Goal: Information Seeking & Learning: Compare options

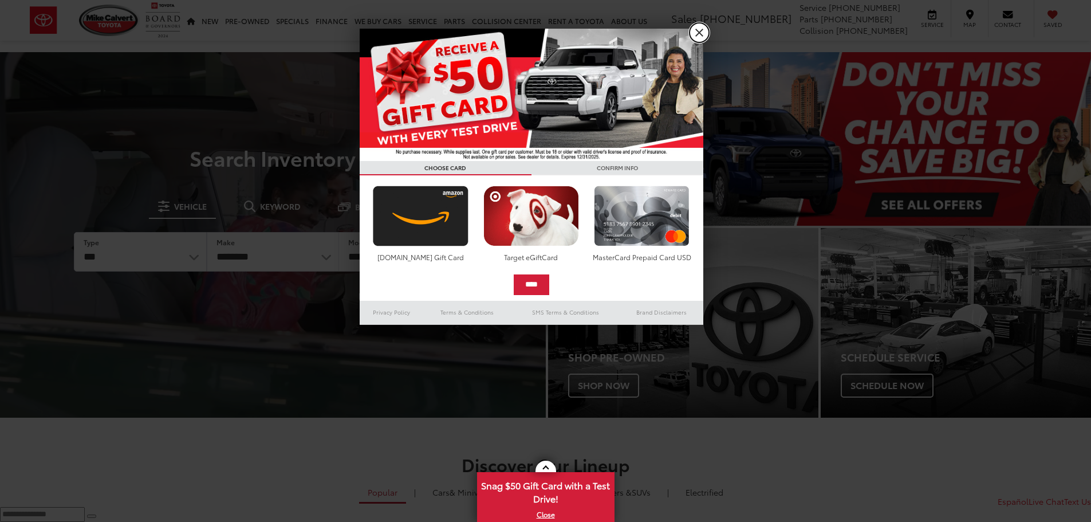
click at [705, 25] on link "X" at bounding box center [699, 32] width 19 height 19
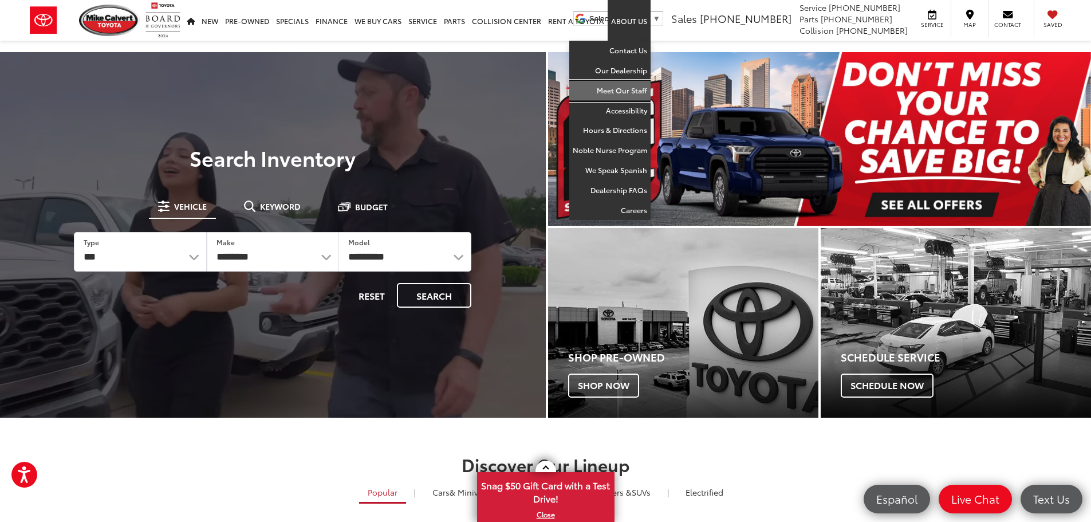
drag, startPoint x: 612, startPoint y: 93, endPoint x: 397, endPoint y: 217, distance: 248.2
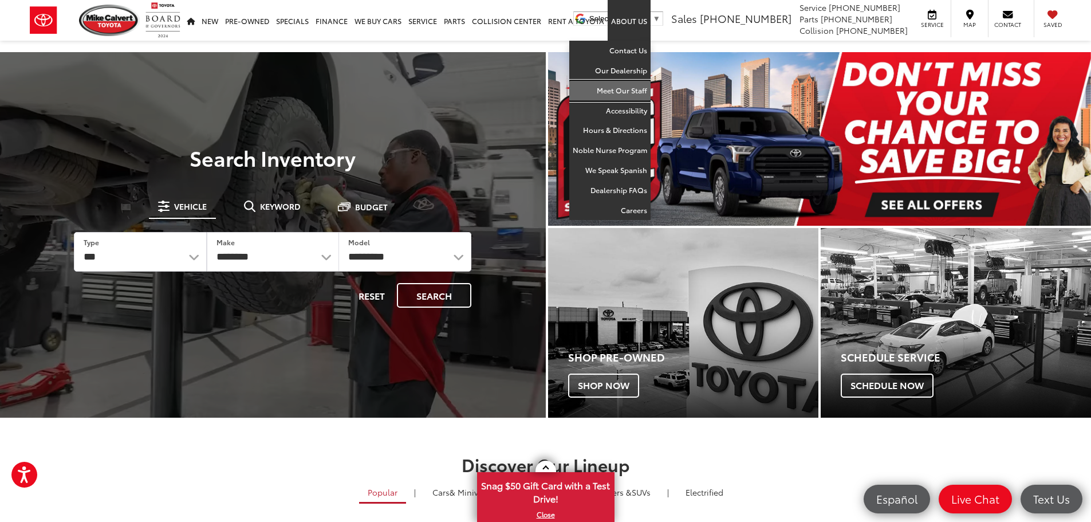
click at [612, 92] on link "Meet Our Staff" at bounding box center [609, 91] width 81 height 20
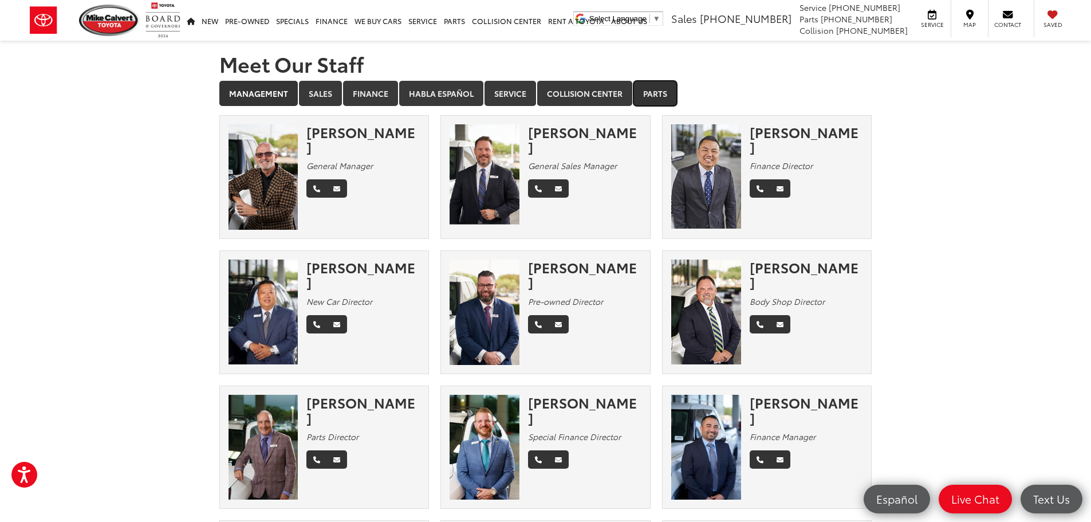
click at [660, 93] on link "Parts" at bounding box center [655, 93] width 44 height 25
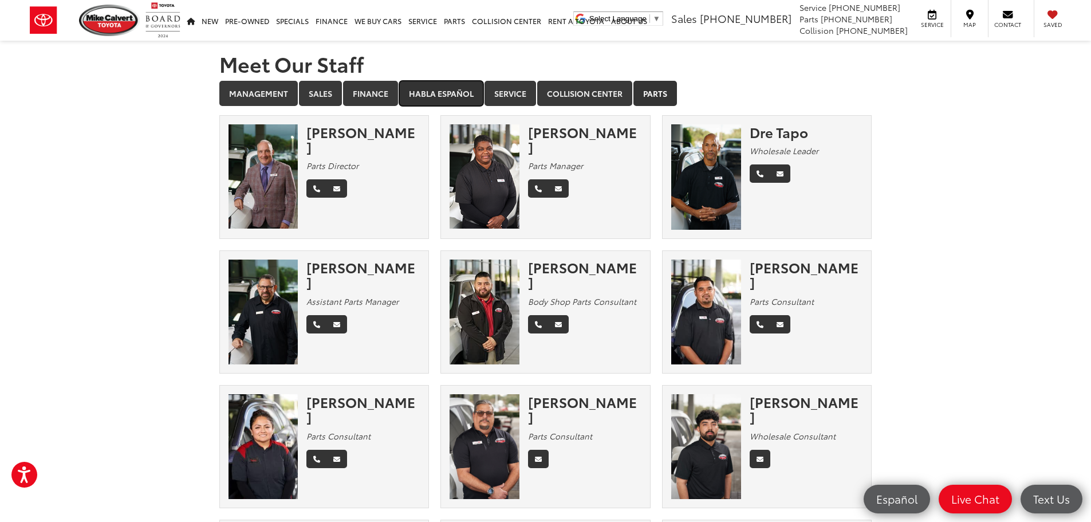
click at [450, 103] on link "Habla Español" at bounding box center [441, 93] width 84 height 25
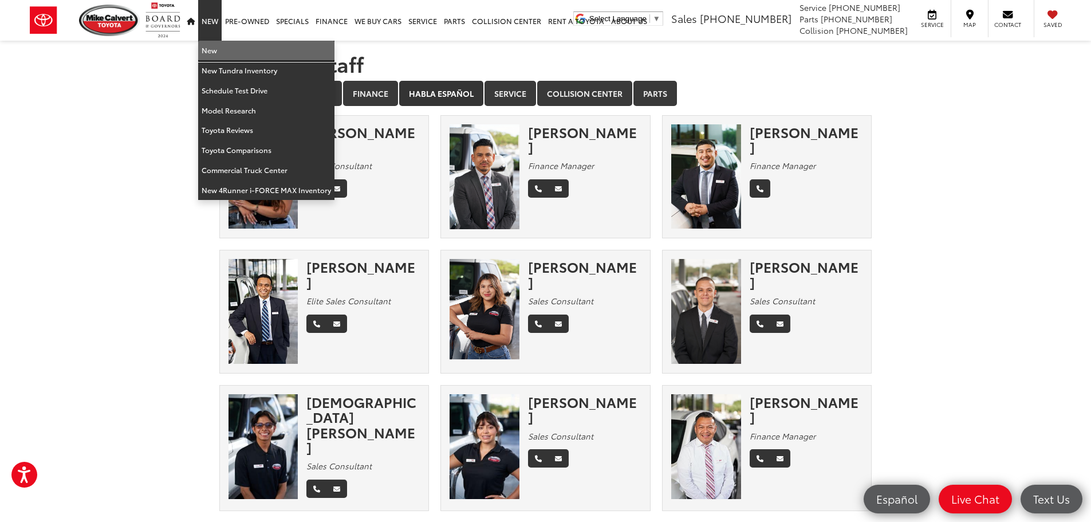
click at [215, 49] on link "New" at bounding box center [266, 51] width 136 height 20
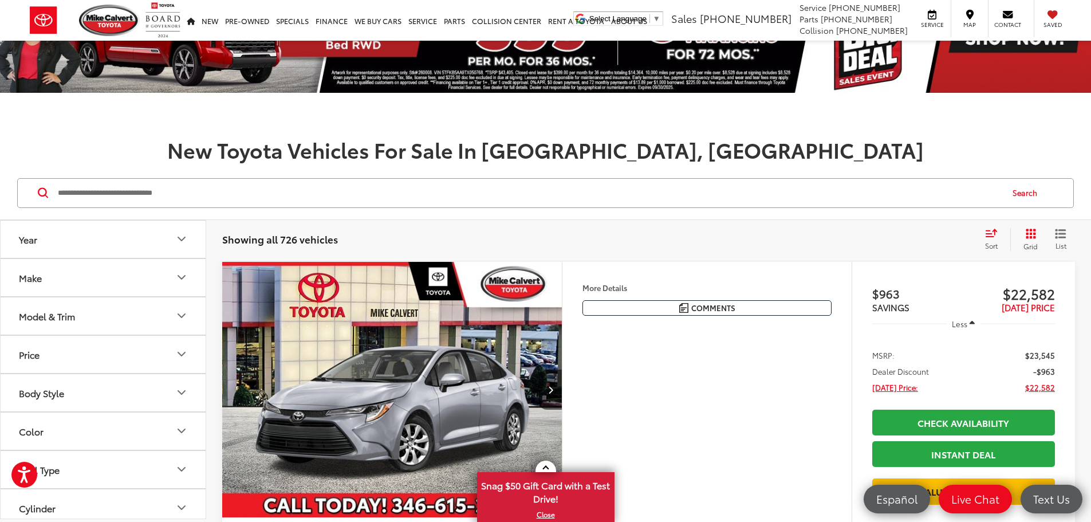
click at [61, 281] on button "Make" at bounding box center [104, 277] width 206 height 37
drag, startPoint x: 61, startPoint y: 280, endPoint x: 62, endPoint y: 266, distance: 14.4
click at [62, 266] on button "Make" at bounding box center [104, 277] width 206 height 37
click at [62, 234] on button "Year" at bounding box center [104, 239] width 206 height 37
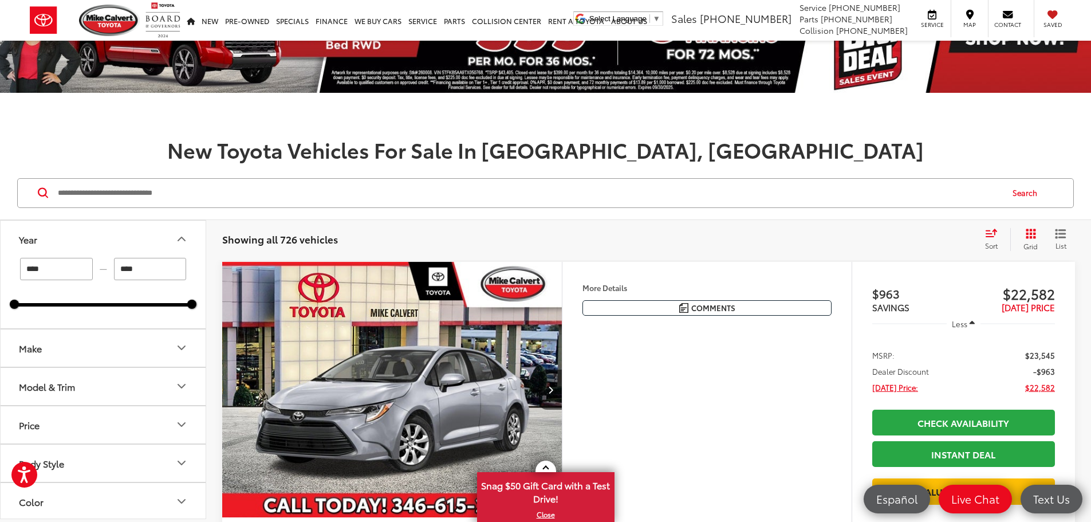
click at [62, 234] on button "Year" at bounding box center [104, 239] width 206 height 37
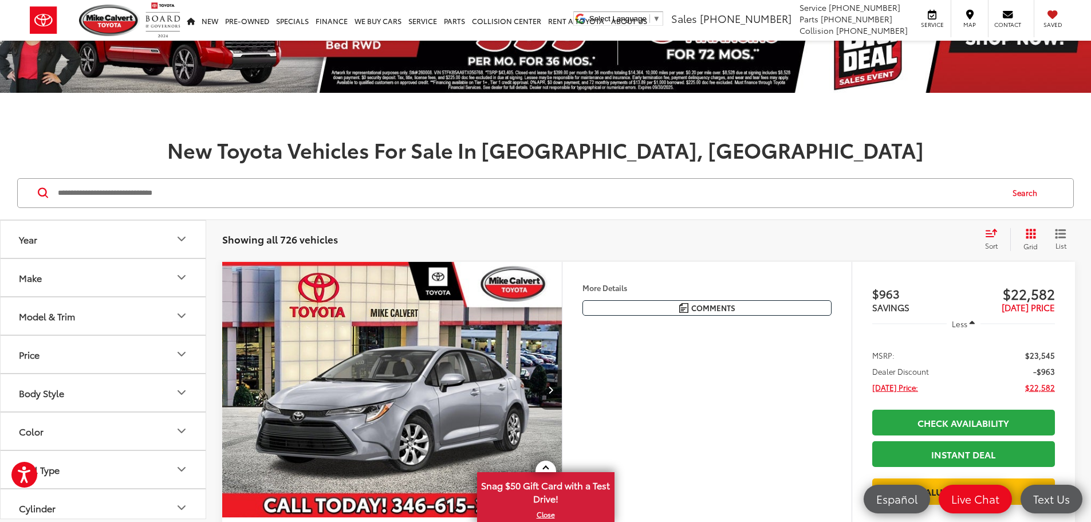
click at [54, 317] on div "Model & Trim" at bounding box center [47, 315] width 56 height 11
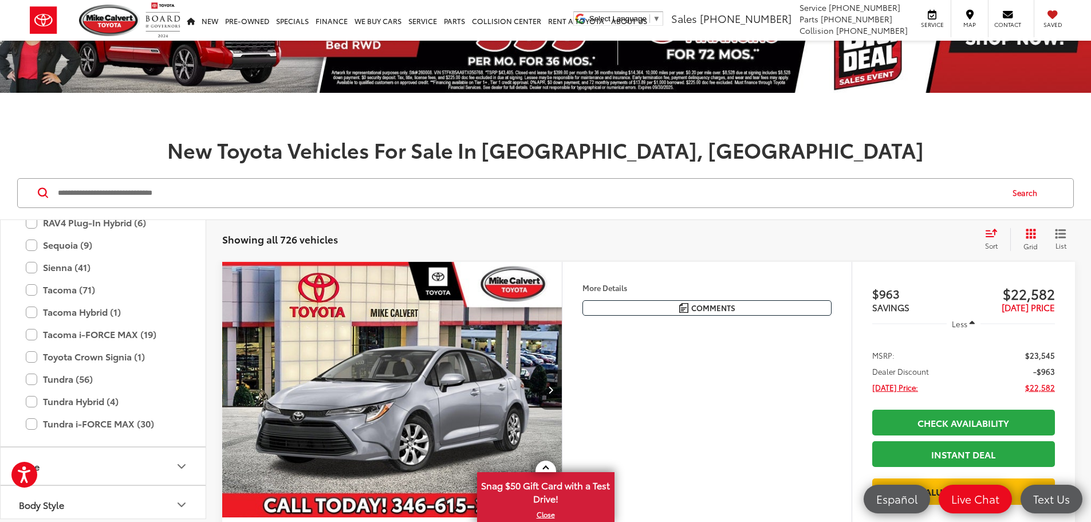
scroll to position [623, 0]
click at [30, 370] on label "Tundra (56)" at bounding box center [103, 378] width 155 height 20
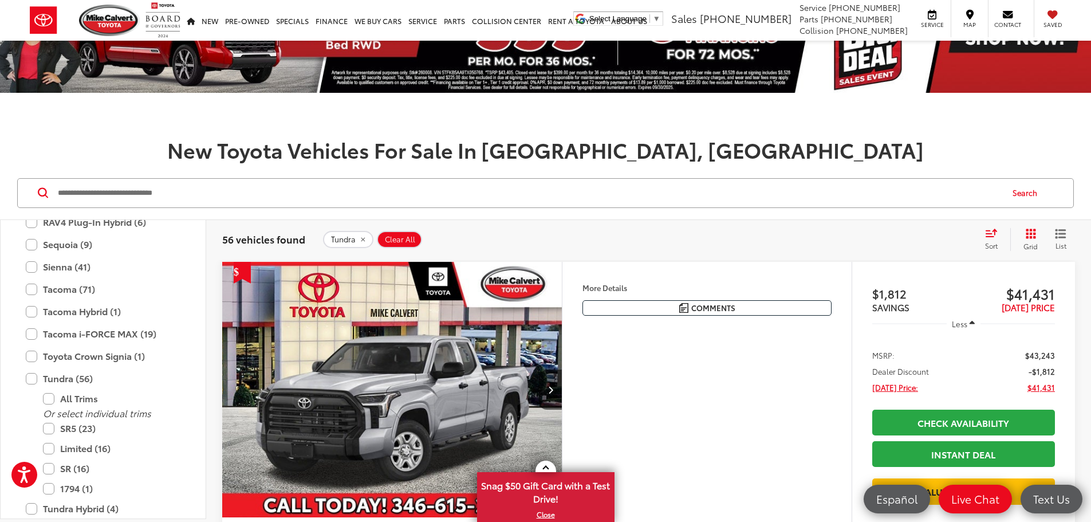
click at [511, 218] on div "Search" at bounding box center [545, 193] width 1091 height 53
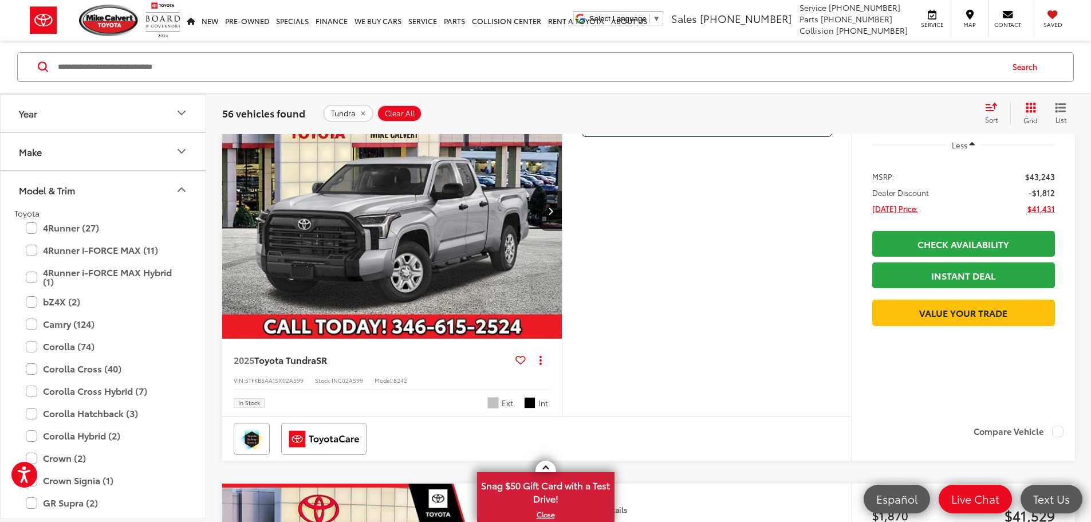
scroll to position [229, 0]
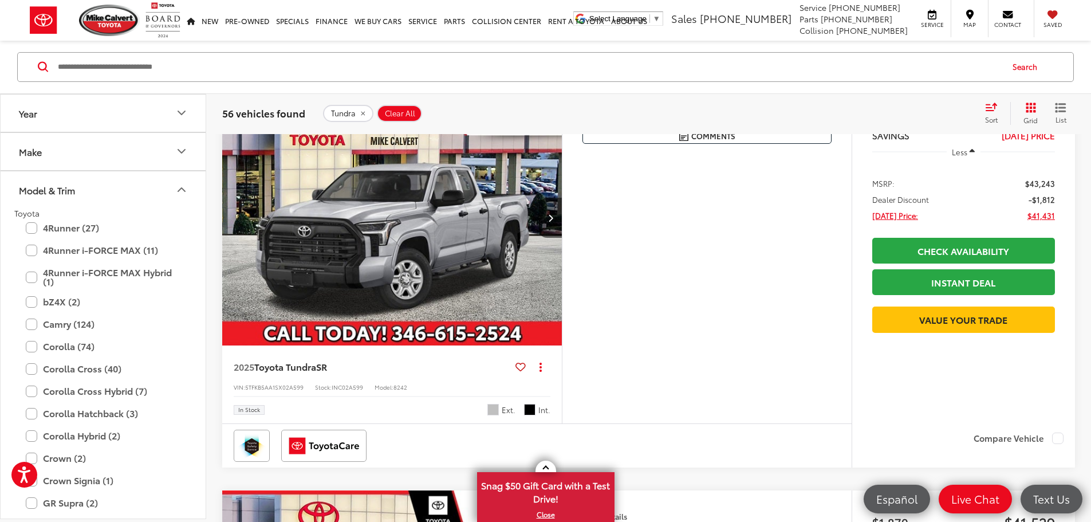
click at [93, 192] on button "Model & Trim" at bounding box center [104, 189] width 206 height 37
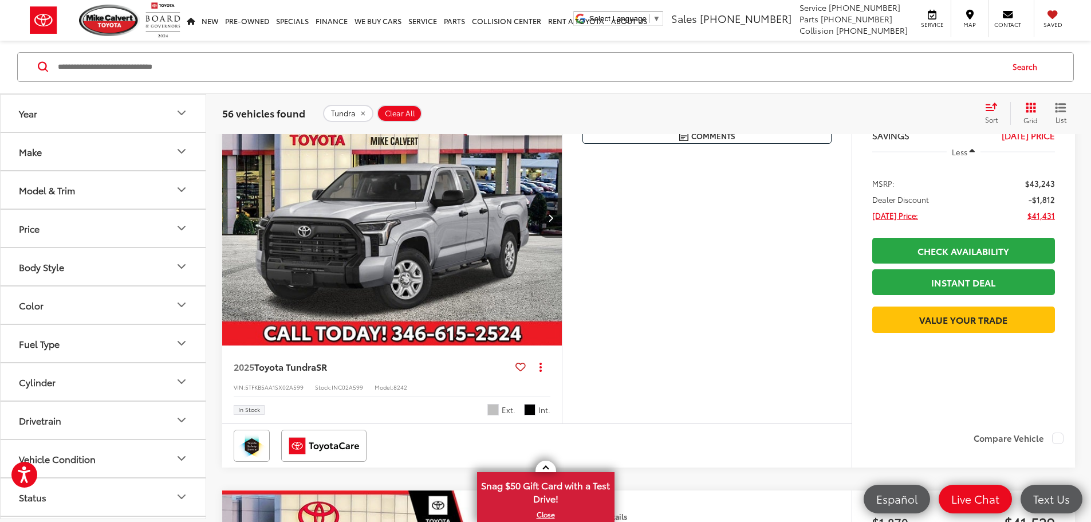
scroll to position [115, 0]
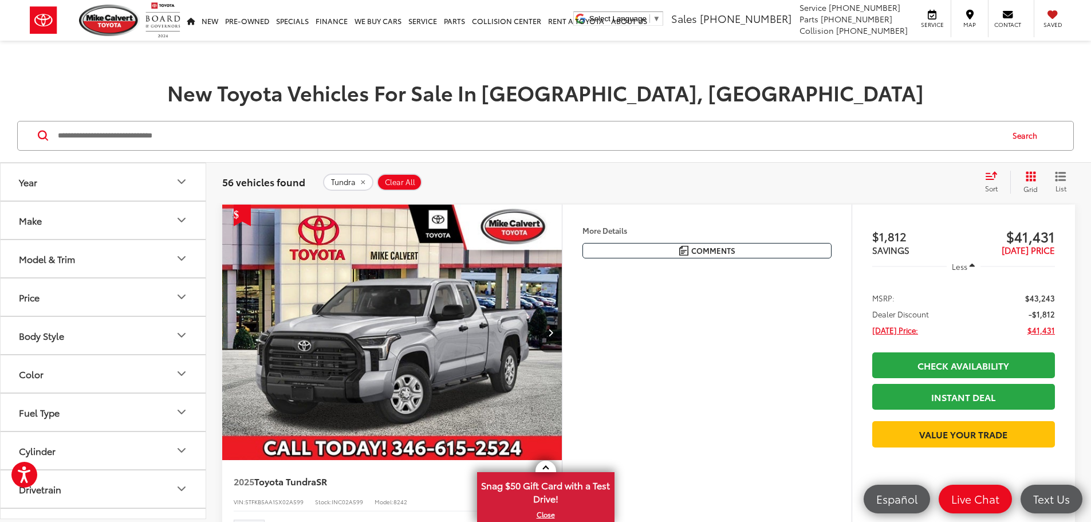
click at [499, 254] on img "2025 Toyota Tundra SR 0" at bounding box center [392, 332] width 341 height 256
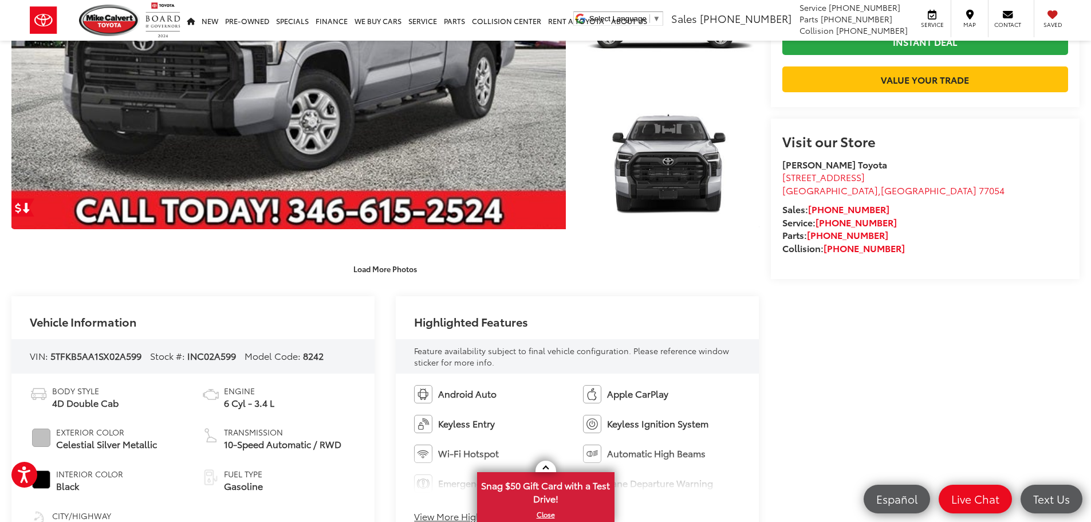
scroll to position [286, 0]
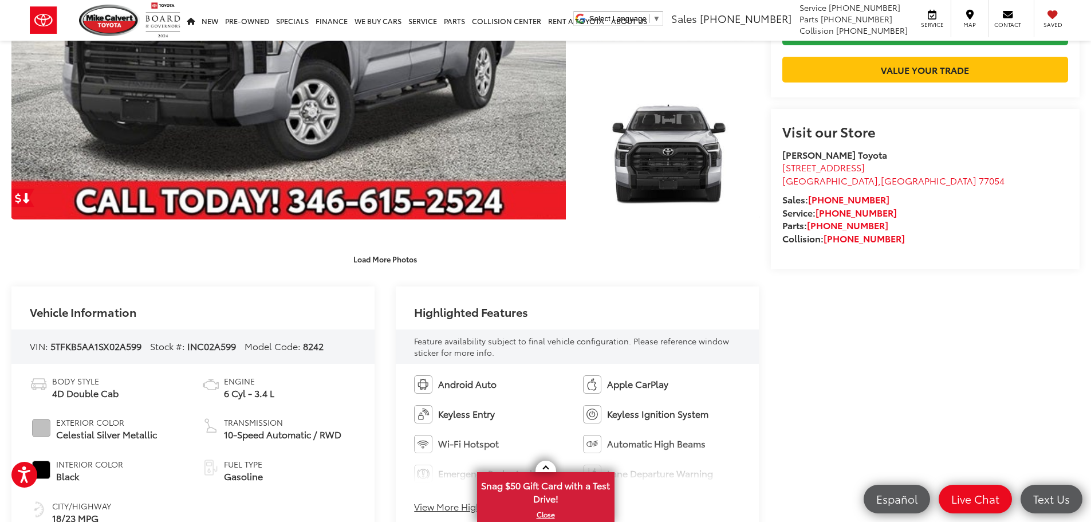
click at [375, 267] on button "Load More Photos" at bounding box center [385, 259] width 80 height 20
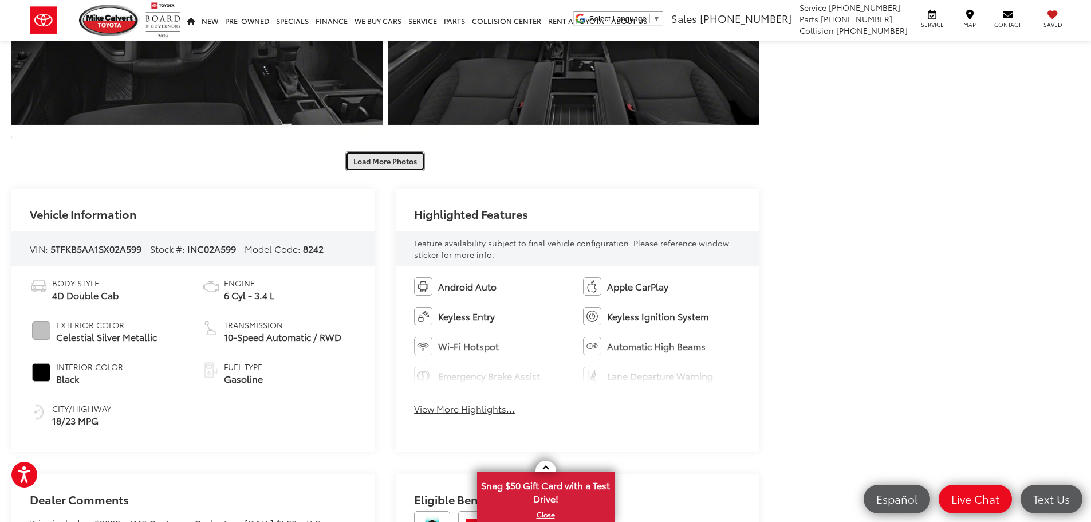
scroll to position [859, 0]
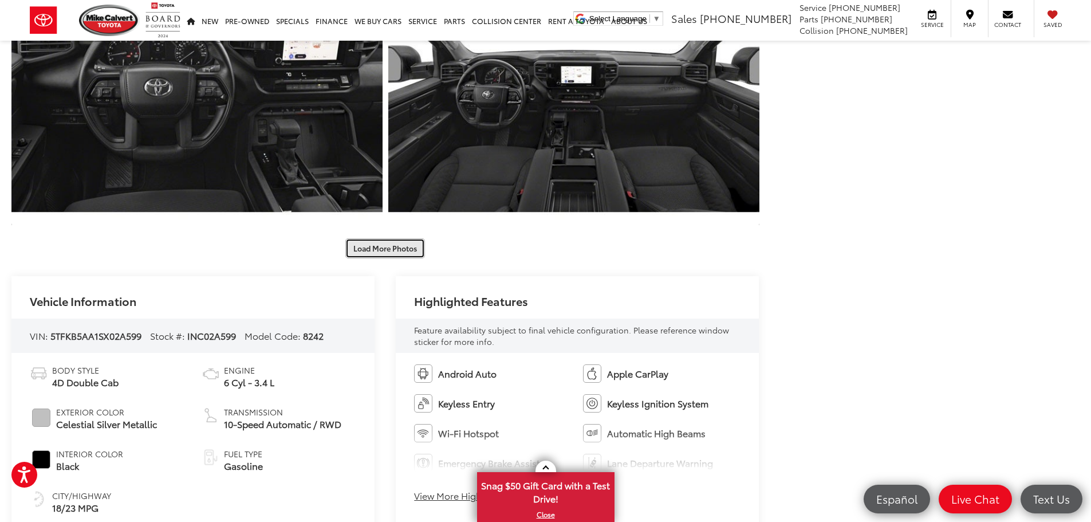
click at [399, 251] on button "Load More Photos" at bounding box center [385, 248] width 80 height 20
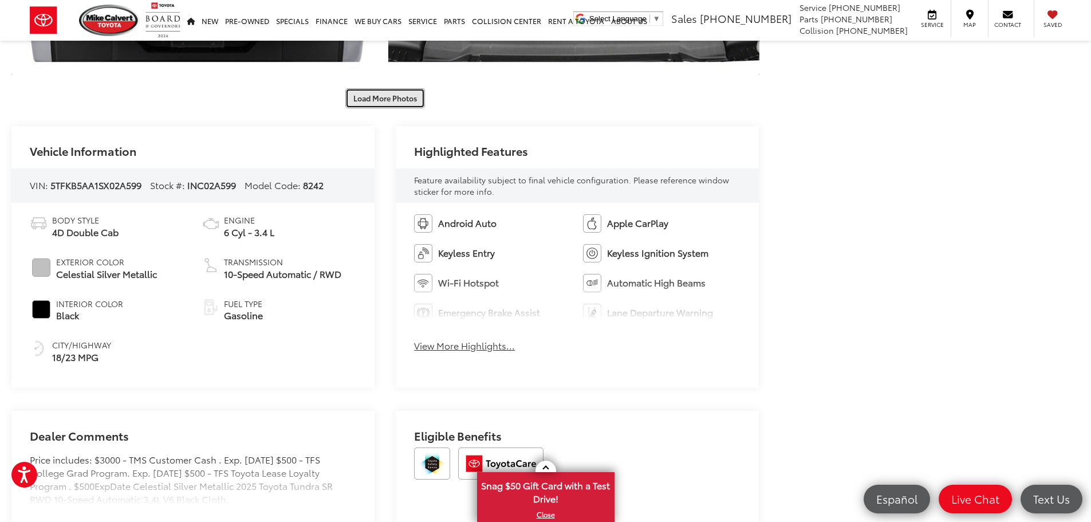
scroll to position [1604, 0]
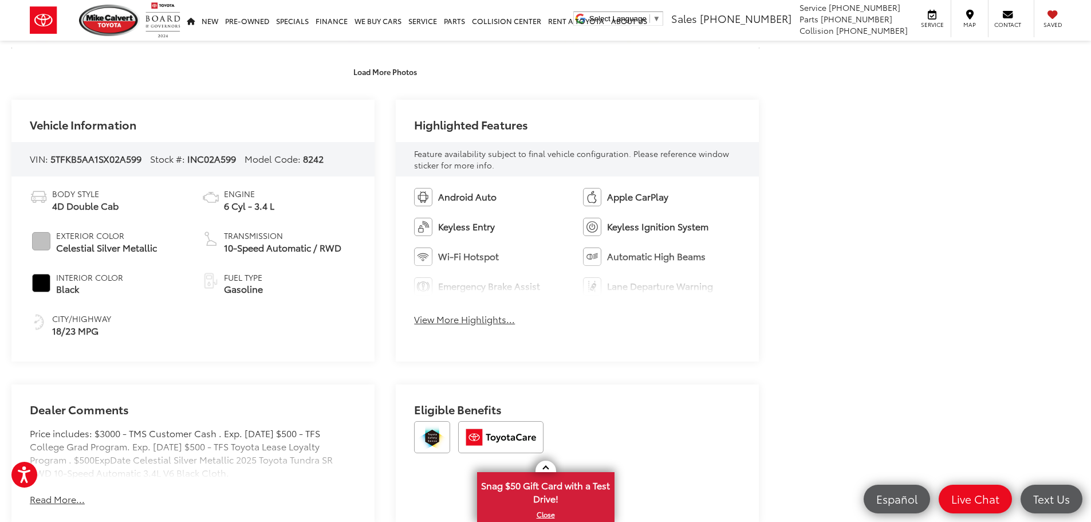
click at [476, 314] on button "View More Highlights..." at bounding box center [464, 319] width 101 height 13
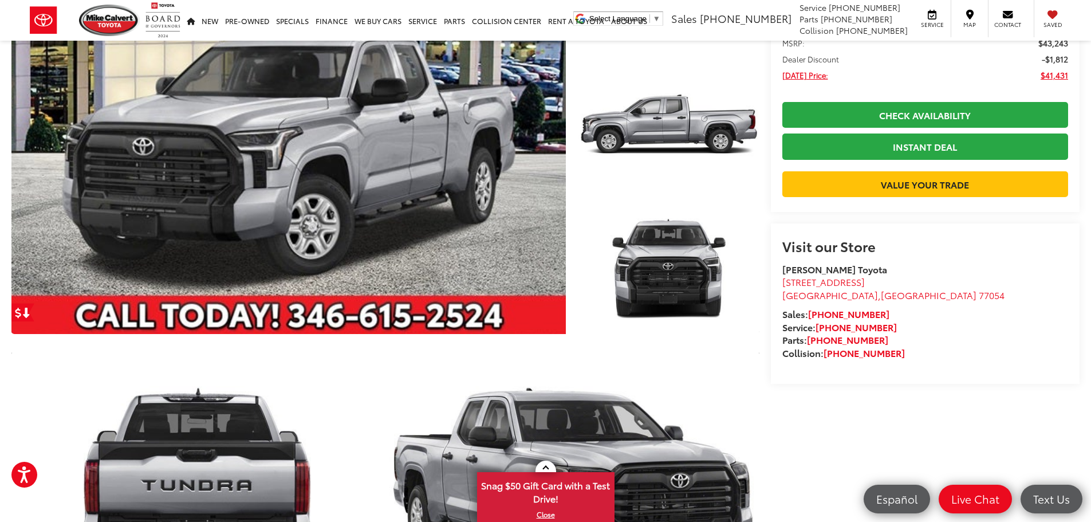
scroll to position [0, 0]
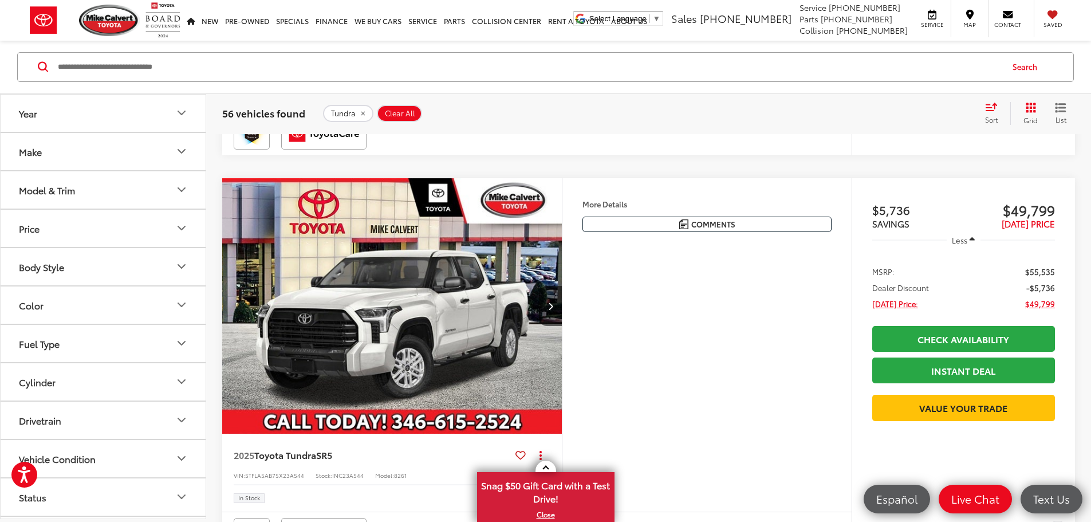
scroll to position [2978, 0]
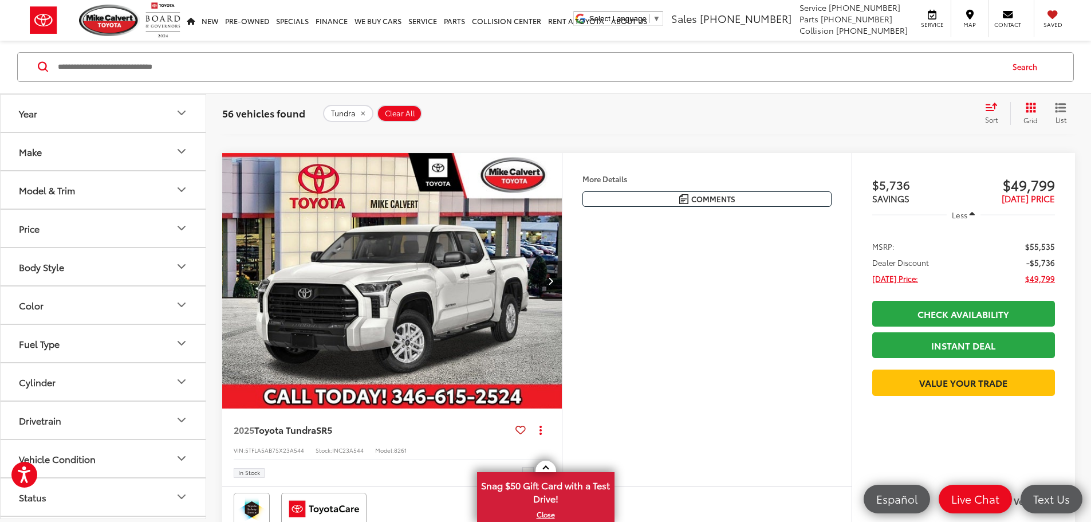
click at [50, 306] on button "Color" at bounding box center [104, 304] width 206 height 37
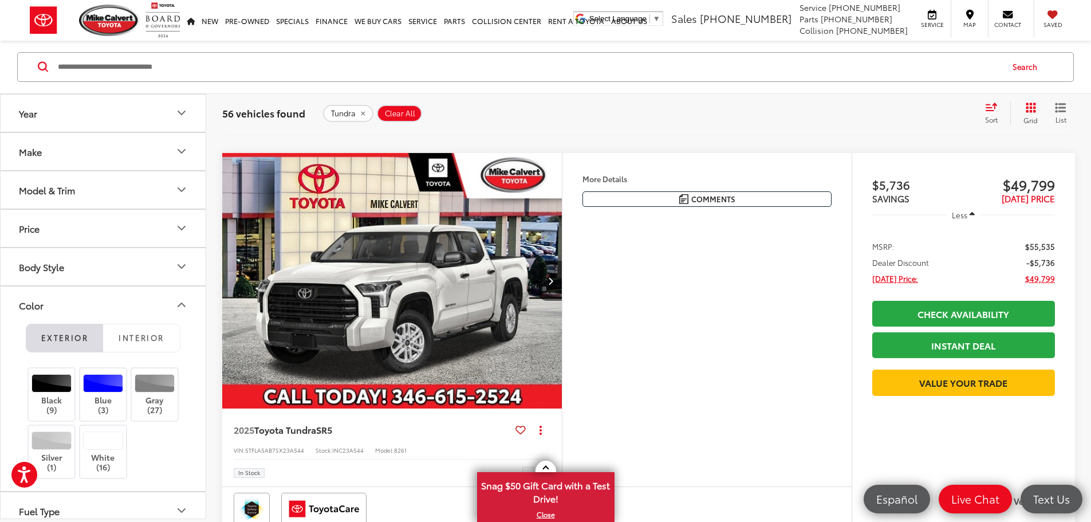
scroll to position [57, 0]
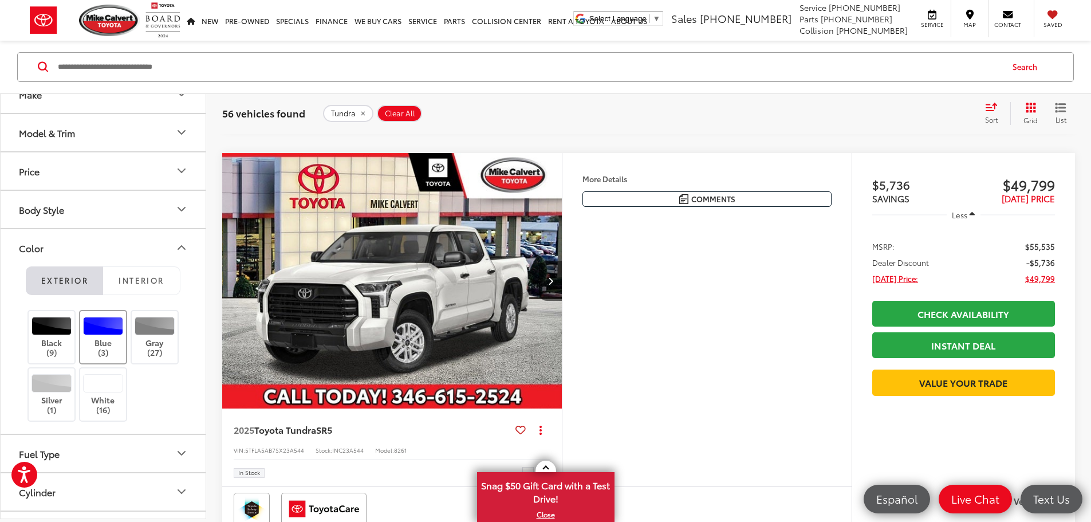
click at [116, 330] on div at bounding box center [103, 326] width 41 height 18
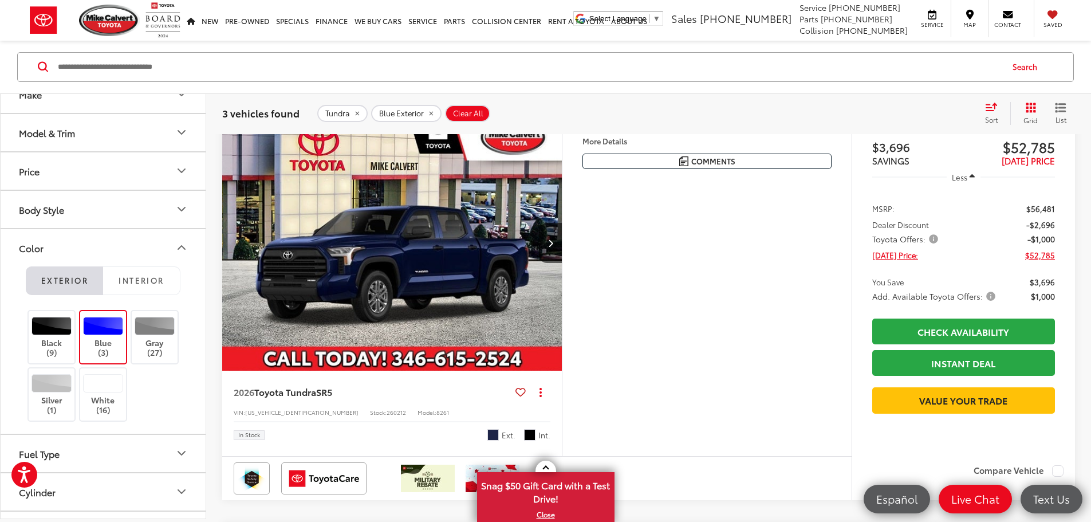
scroll to position [183, 0]
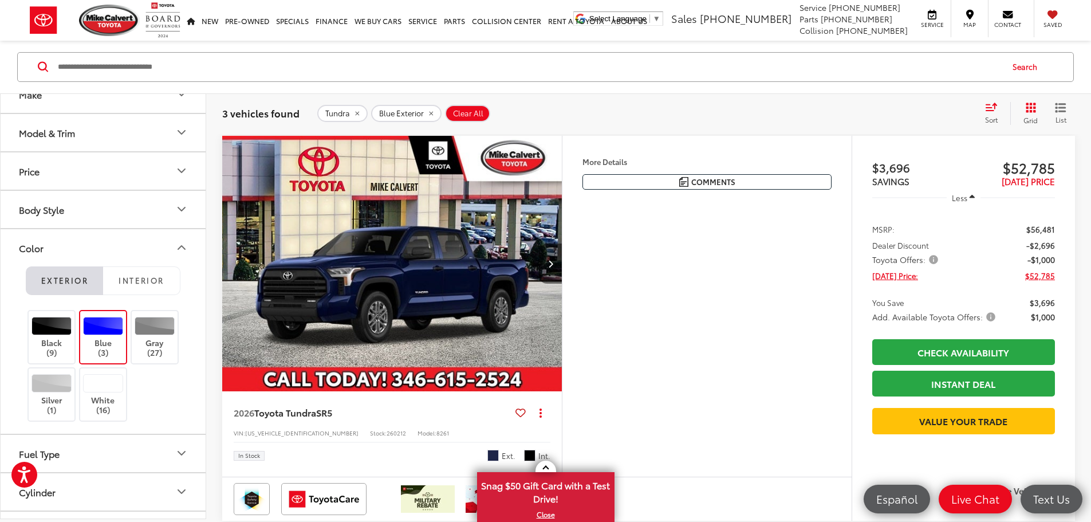
click at [562, 284] on button "Next image" at bounding box center [550, 263] width 23 height 40
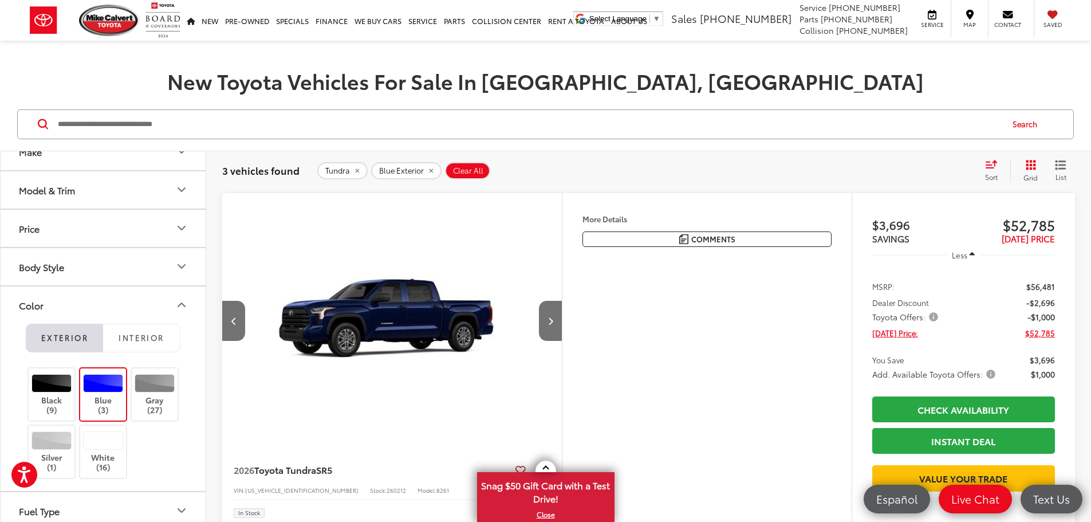
scroll to position [241, 0]
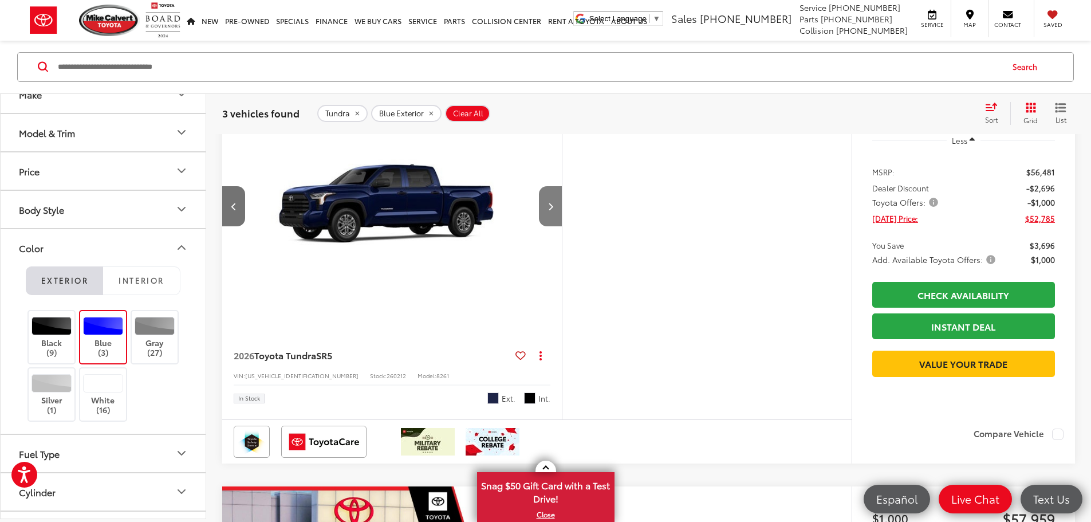
click at [562, 226] on button "Next image" at bounding box center [550, 206] width 23 height 40
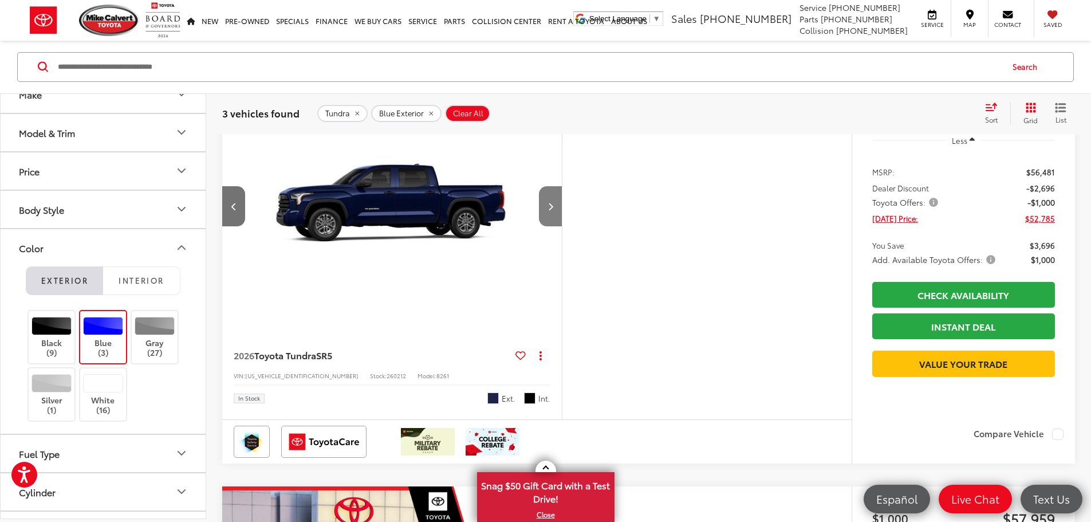
click at [562, 226] on button "Next image" at bounding box center [550, 206] width 23 height 40
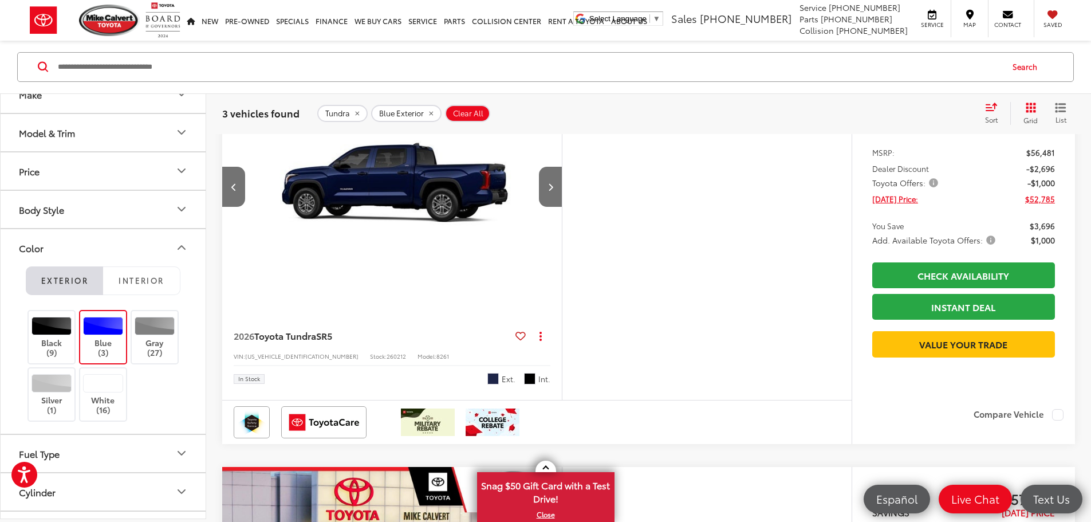
scroll to position [401, 0]
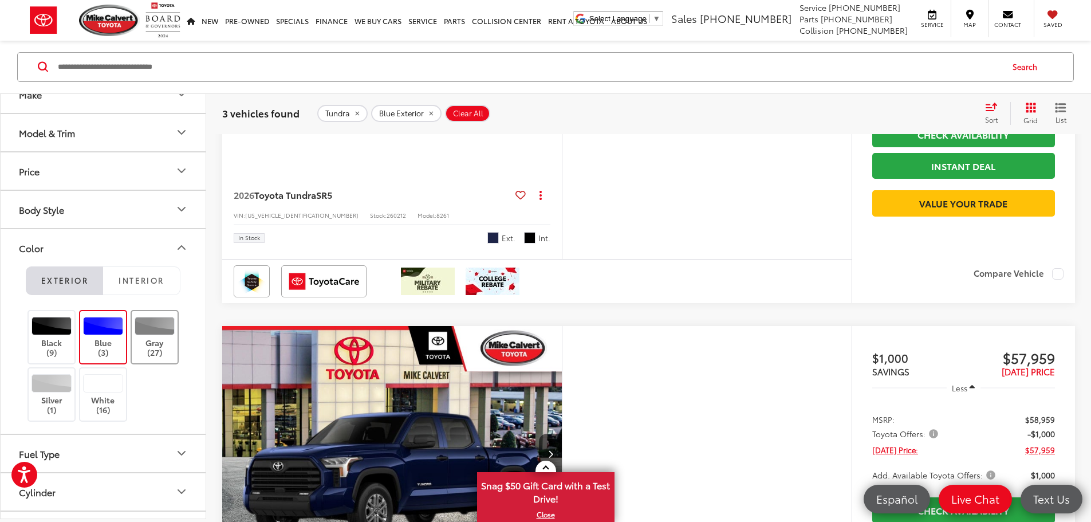
click at [162, 349] on label "Gray (27)" at bounding box center [155, 337] width 46 height 41
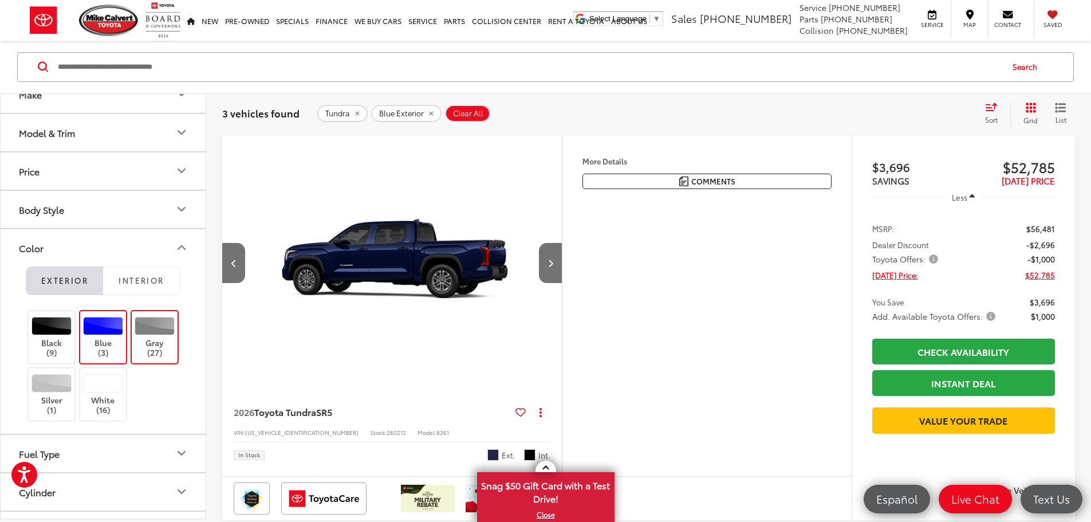
scroll to position [183, 0]
click at [109, 340] on label "Blue (3)" at bounding box center [103, 337] width 46 height 41
